Goal: Task Accomplishment & Management: Complete application form

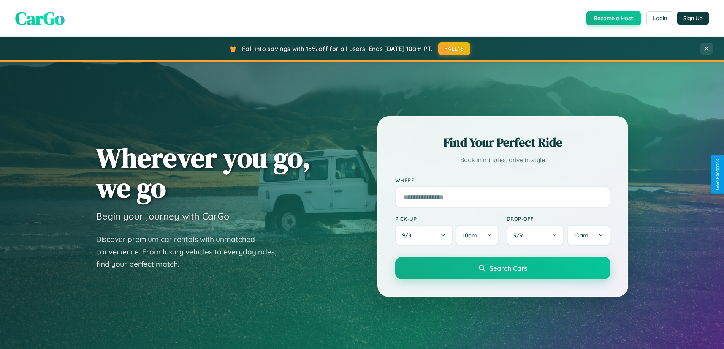
scroll to position [328, 0]
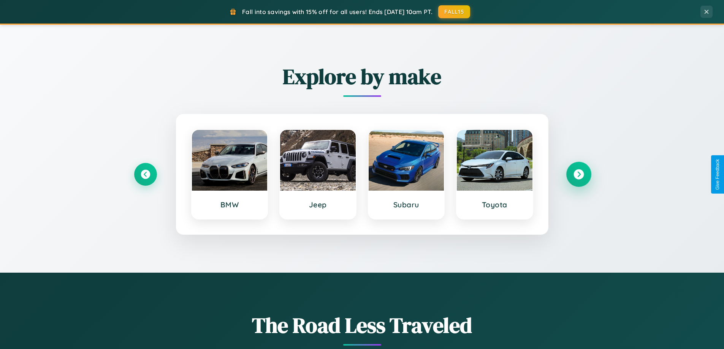
click at [579, 175] on icon at bounding box center [579, 175] width 10 height 10
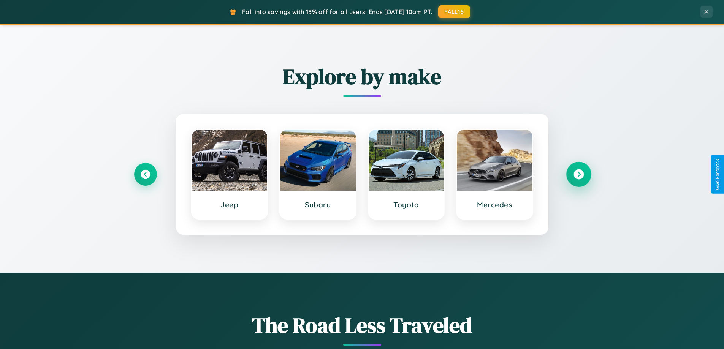
click at [579, 175] on icon at bounding box center [579, 175] width 10 height 10
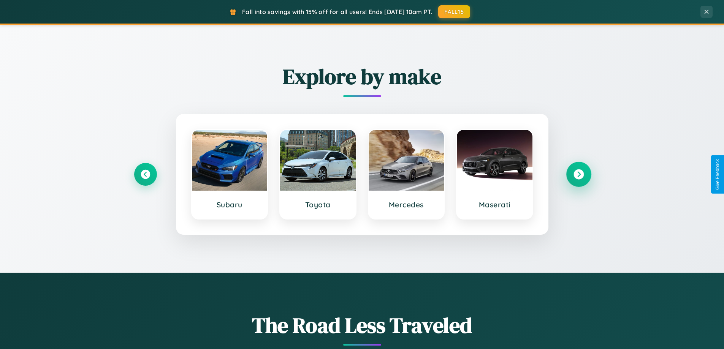
click at [579, 175] on icon at bounding box center [579, 175] width 10 height 10
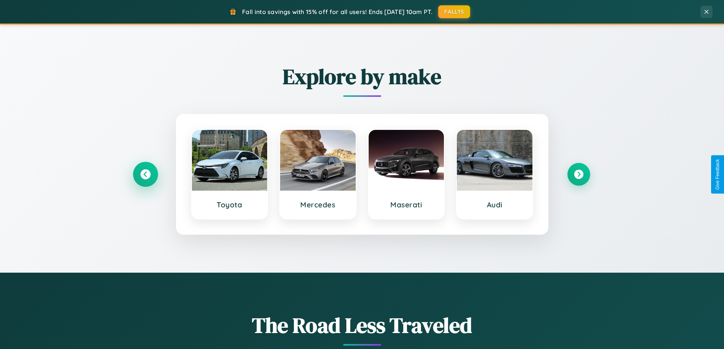
click at [145, 175] on icon at bounding box center [145, 175] width 10 height 10
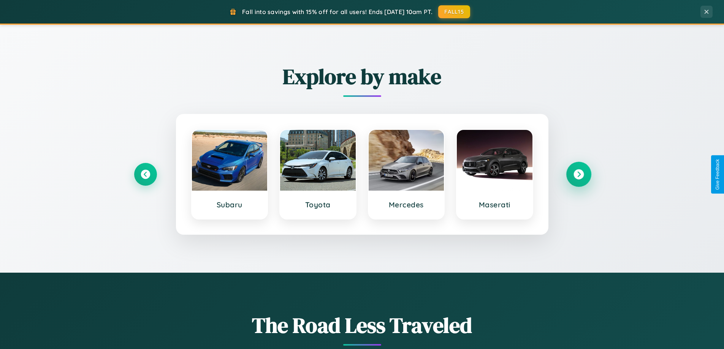
click at [579, 175] on icon at bounding box center [579, 175] width 10 height 10
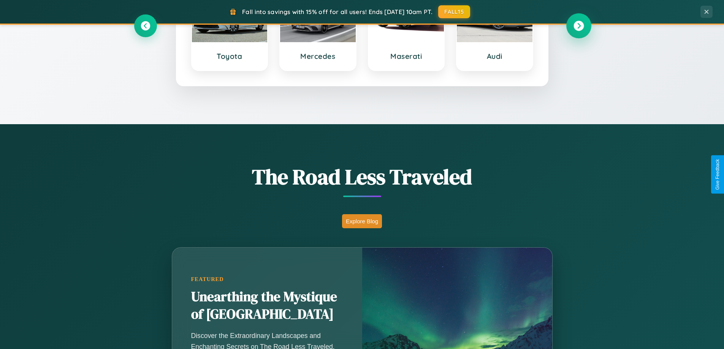
scroll to position [523, 0]
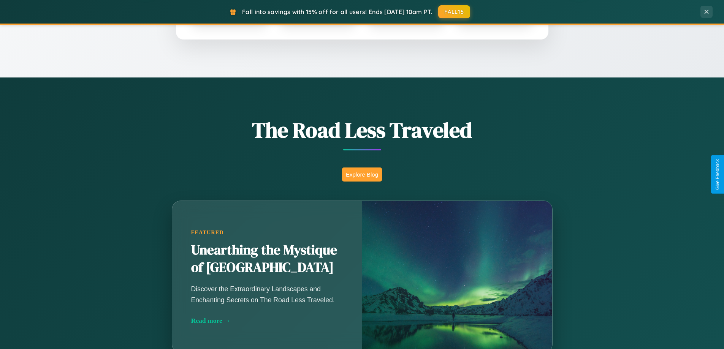
click at [362, 175] on button "Explore Blog" at bounding box center [362, 175] width 40 height 14
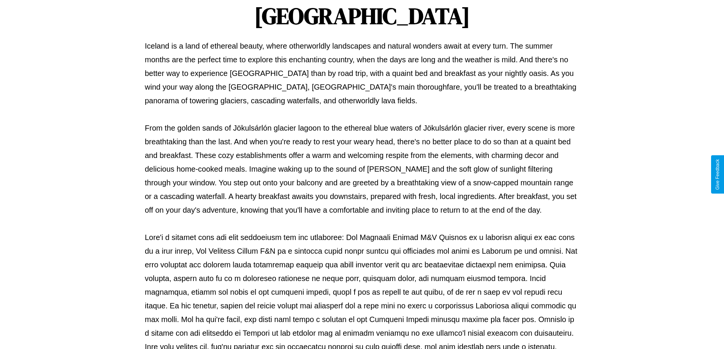
scroll to position [246, 0]
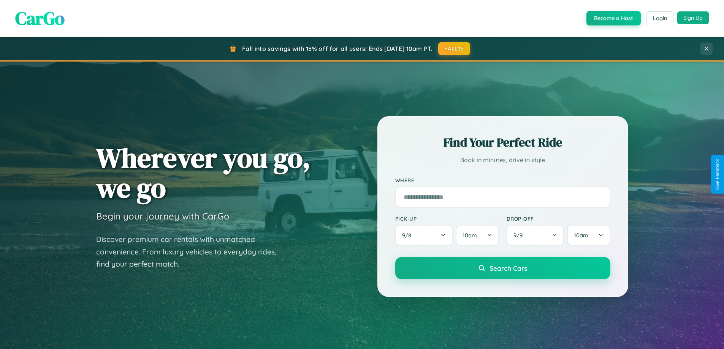
click at [693, 18] on button "Sign Up" at bounding box center [694, 17] width 32 height 13
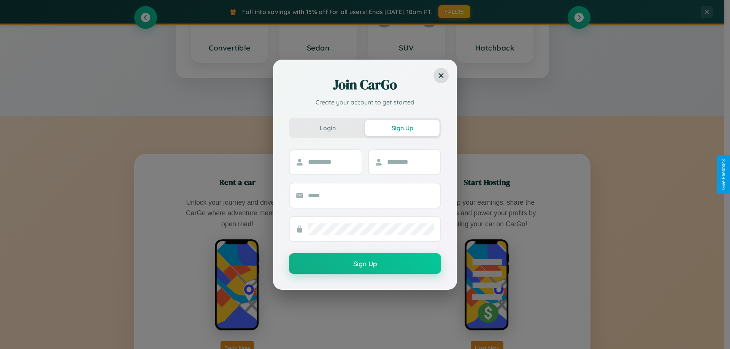
scroll to position [1222, 0]
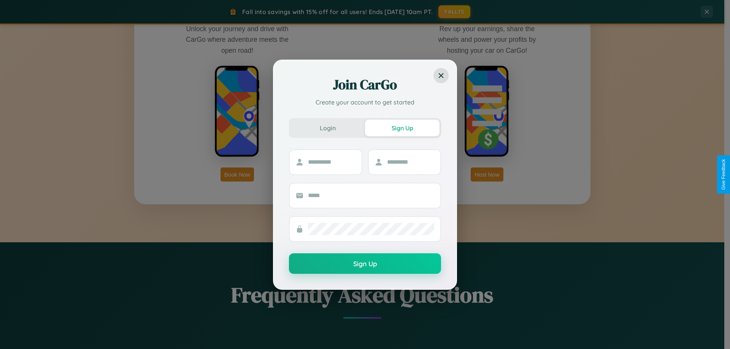
click at [487, 175] on div "Join CarGo Create your account to get started Login Sign Up Sign Up" at bounding box center [365, 174] width 730 height 349
